Goal: Task Accomplishment & Management: Use online tool/utility

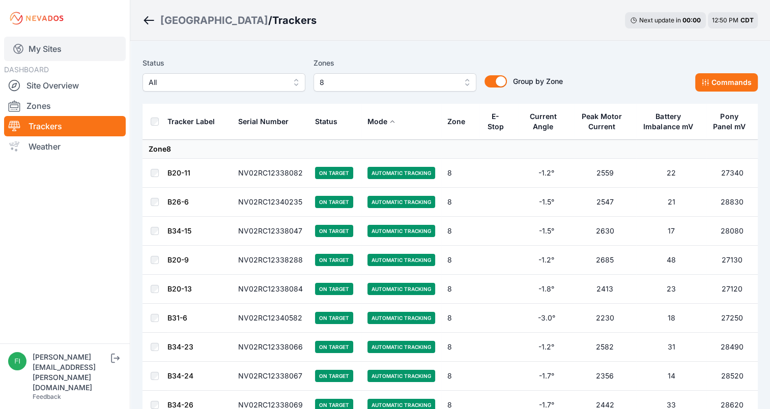
click at [40, 52] on link "My Sites" at bounding box center [65, 49] width 122 height 24
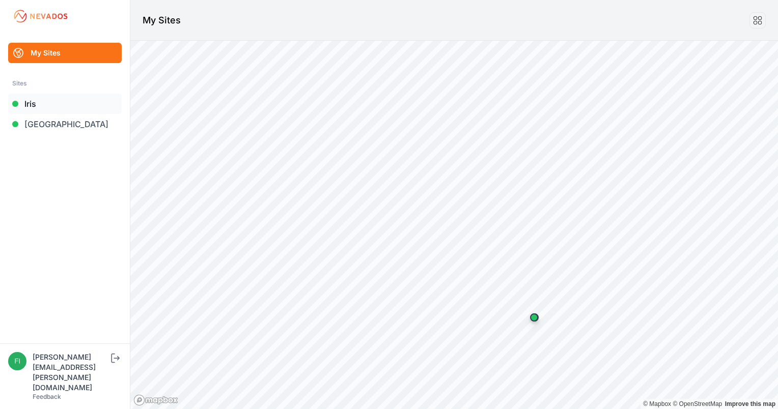
click at [43, 105] on link "Iris" at bounding box center [65, 104] width 114 height 20
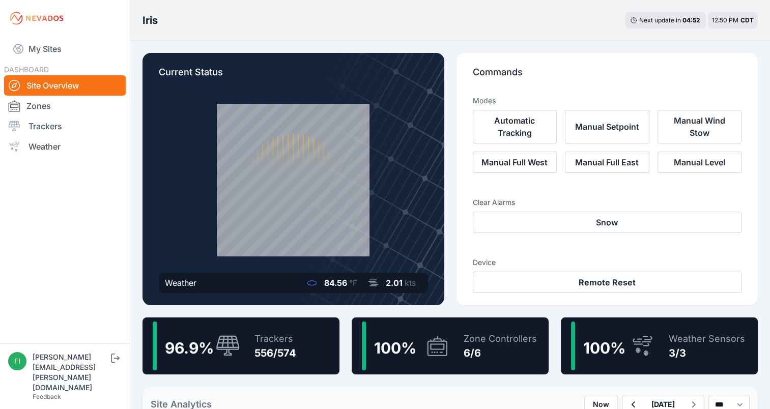
click at [43, 105] on link "Zones" at bounding box center [65, 106] width 122 height 20
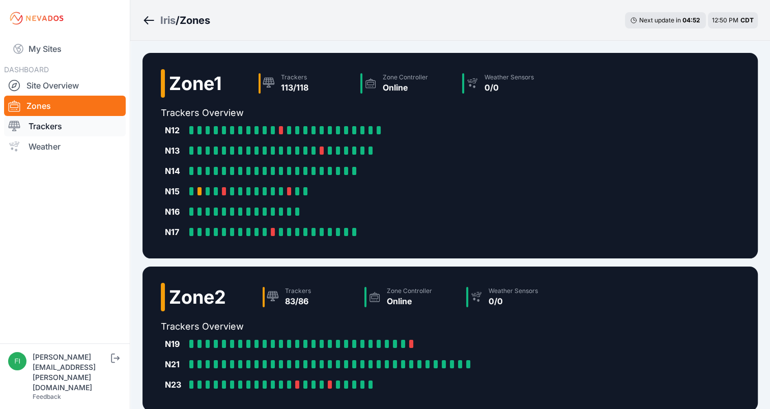
click at [47, 126] on link "Trackers" at bounding box center [65, 126] width 122 height 20
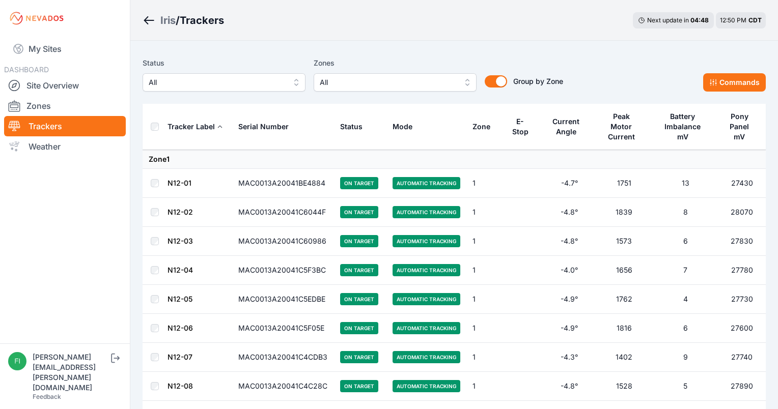
click at [350, 77] on span "All" at bounding box center [388, 82] width 136 height 12
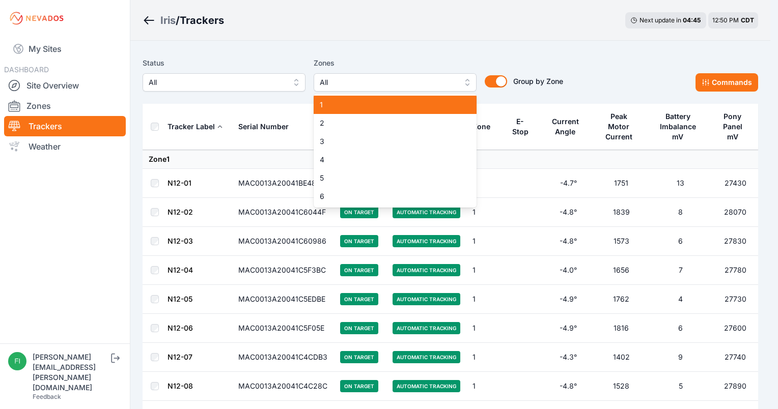
click at [355, 105] on span "1" at bounding box center [389, 105] width 138 height 10
click at [356, 126] on span "2" at bounding box center [389, 123] width 138 height 10
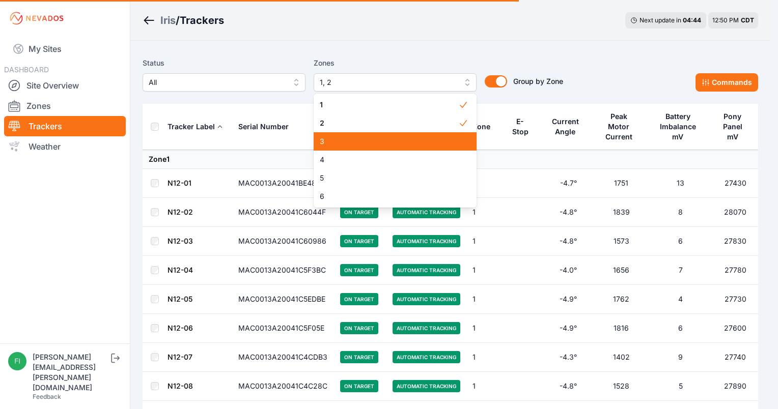
click at [360, 142] on span "3" at bounding box center [389, 141] width 138 height 10
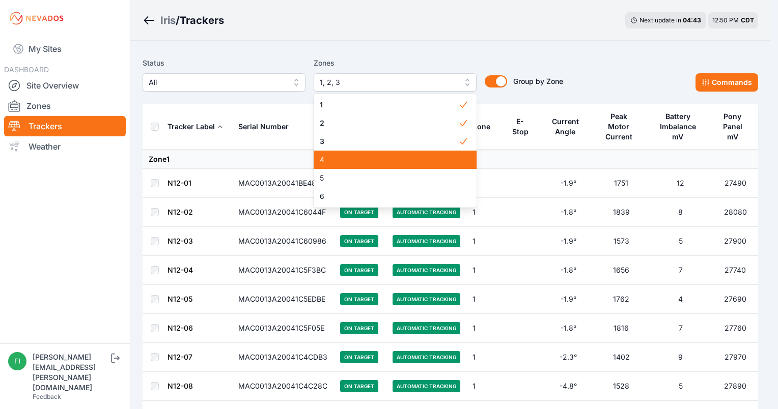
click at [364, 158] on span "4" at bounding box center [389, 160] width 138 height 10
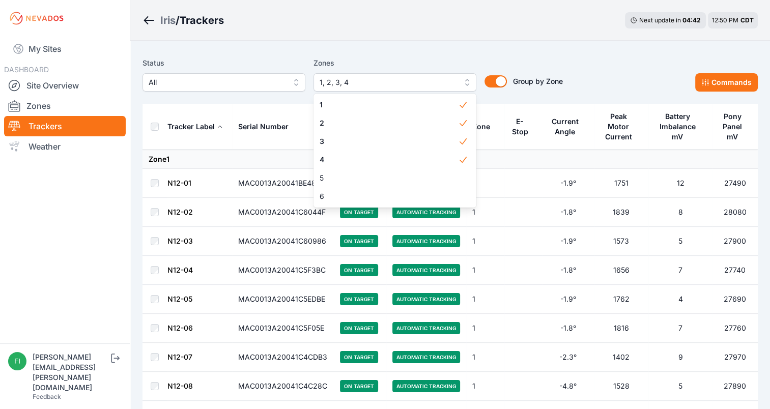
click at [390, 37] on div "Iris / Trackers Next update in 04 : 42 12:50 PM CDT" at bounding box center [450, 20] width 640 height 41
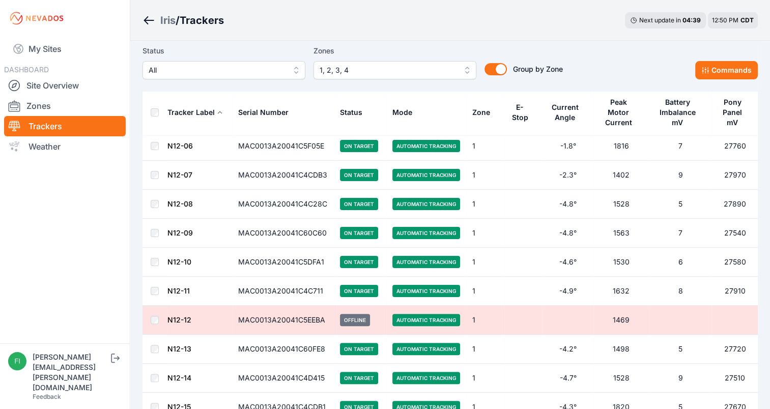
scroll to position [183, 0]
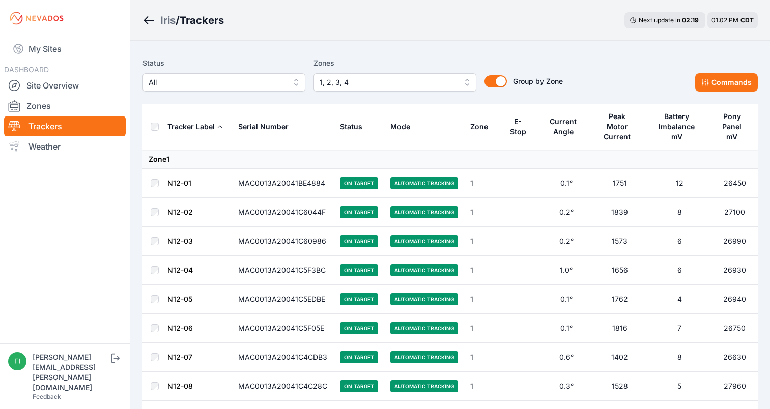
scroll to position [183, 0]
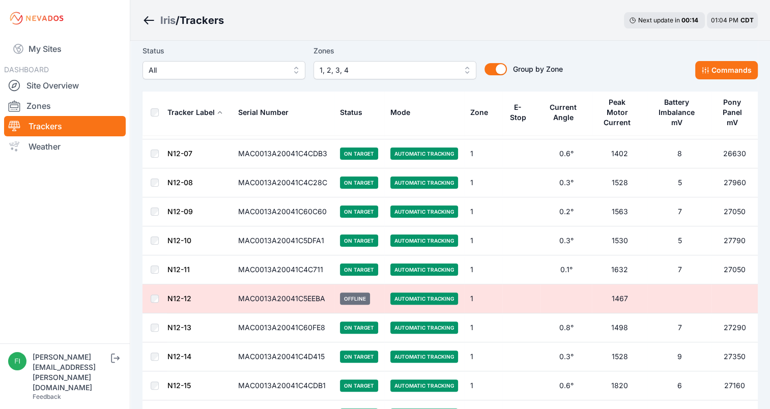
scroll to position [224, 0]
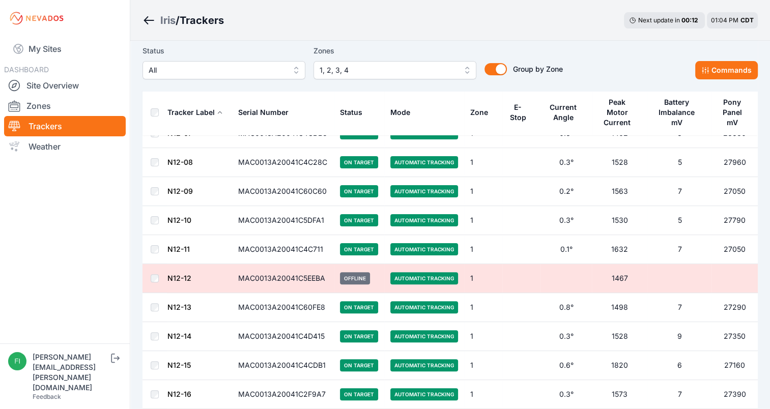
click at [263, 66] on span "All" at bounding box center [217, 70] width 136 height 12
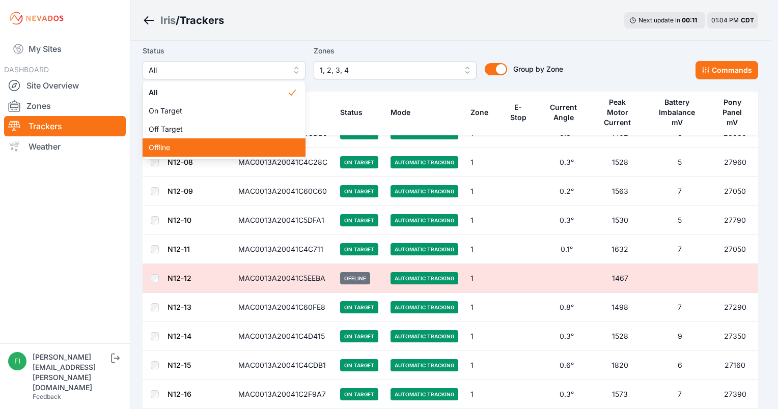
click at [220, 144] on span "Offline" at bounding box center [218, 148] width 138 height 10
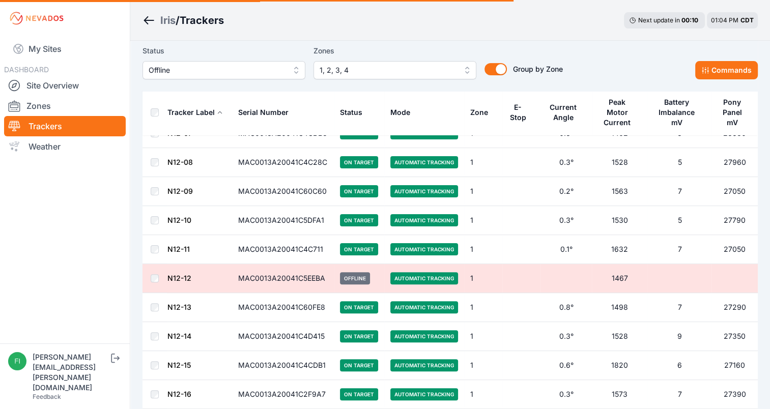
click at [175, 41] on div "Status Offline Zones 1, 2, 3, 4 Group by Zone Group by Zone Commands" at bounding box center [450, 66] width 615 height 51
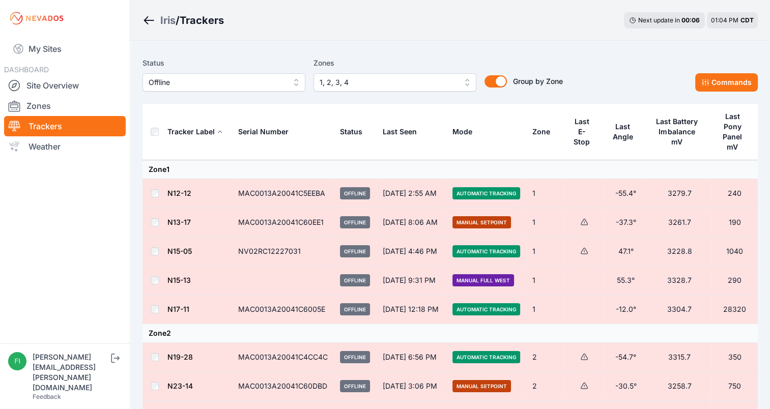
click at [480, 277] on span "Manual Full West" at bounding box center [484, 280] width 62 height 12
click at [725, 77] on button "Commands" at bounding box center [726, 82] width 63 height 18
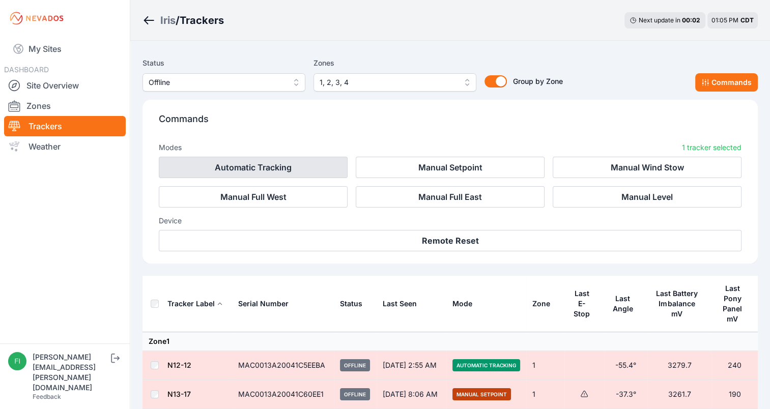
click at [293, 165] on button "Automatic Tracking" at bounding box center [253, 167] width 189 height 21
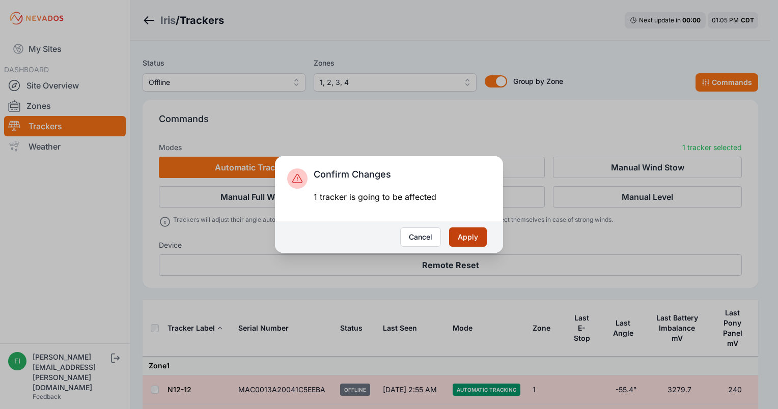
click at [463, 233] on button "Apply" at bounding box center [468, 237] width 38 height 19
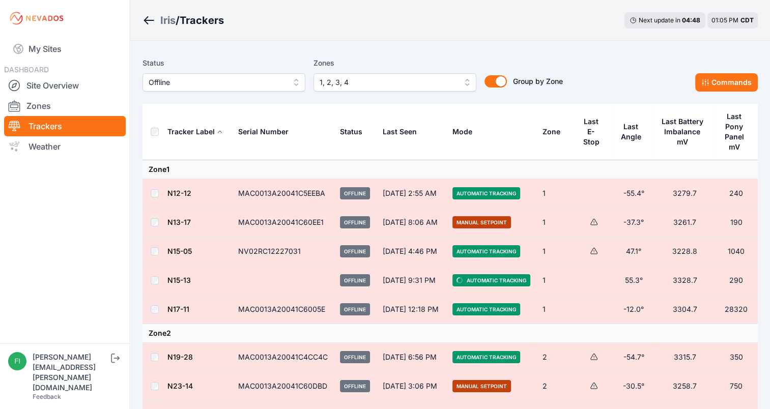
click at [709, 69] on div "Status Offline Zones 1, 2, 3, 4 Group by Zone Group by Zone Commands" at bounding box center [450, 74] width 615 height 35
click at [709, 75] on button "Commands" at bounding box center [726, 82] width 63 height 18
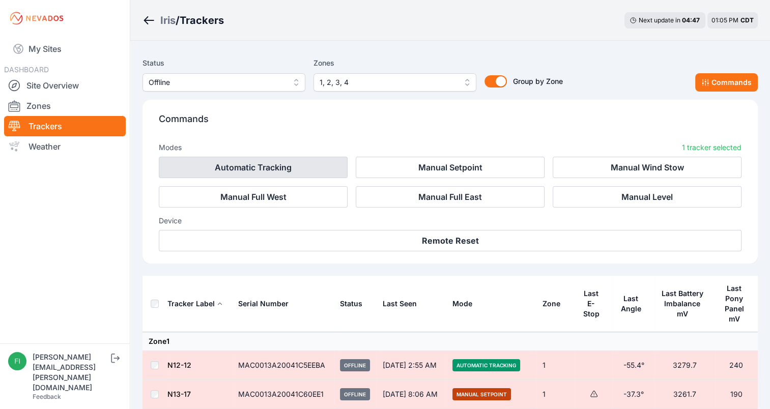
click at [277, 160] on button "Automatic Tracking" at bounding box center [253, 167] width 189 height 21
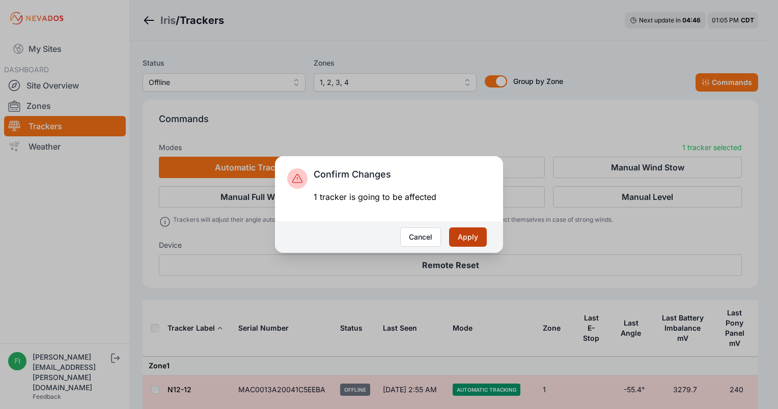
click at [472, 237] on button "Apply" at bounding box center [468, 237] width 38 height 19
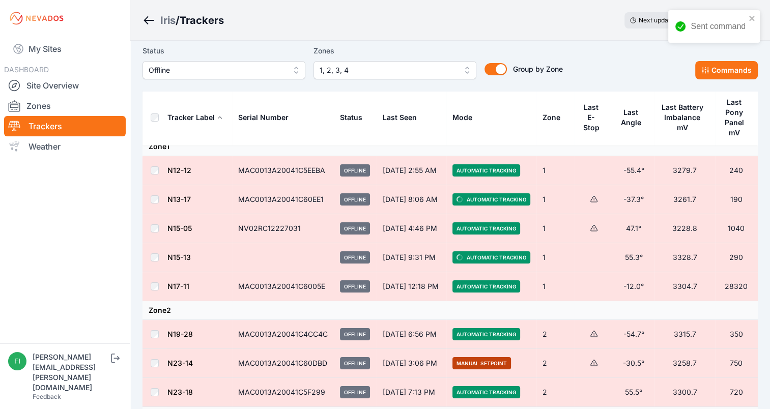
scroll to position [26, 0]
